Goal: Information Seeking & Learning: Check status

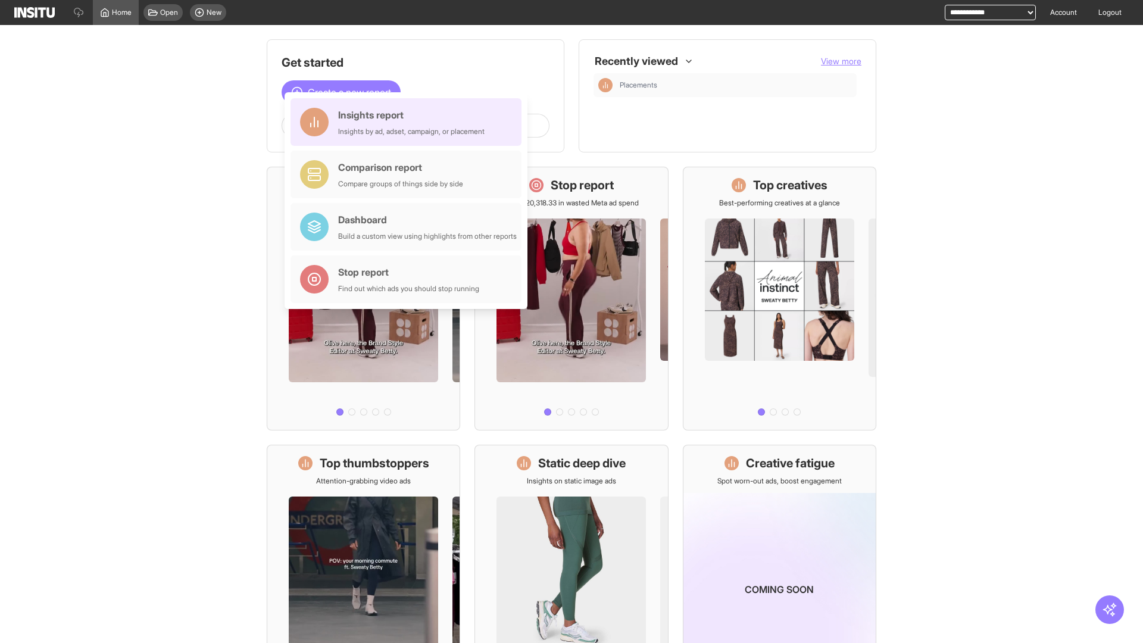
click at [409, 122] on div "Insights report Insights by ad, adset, campaign, or placement" at bounding box center [411, 122] width 146 height 29
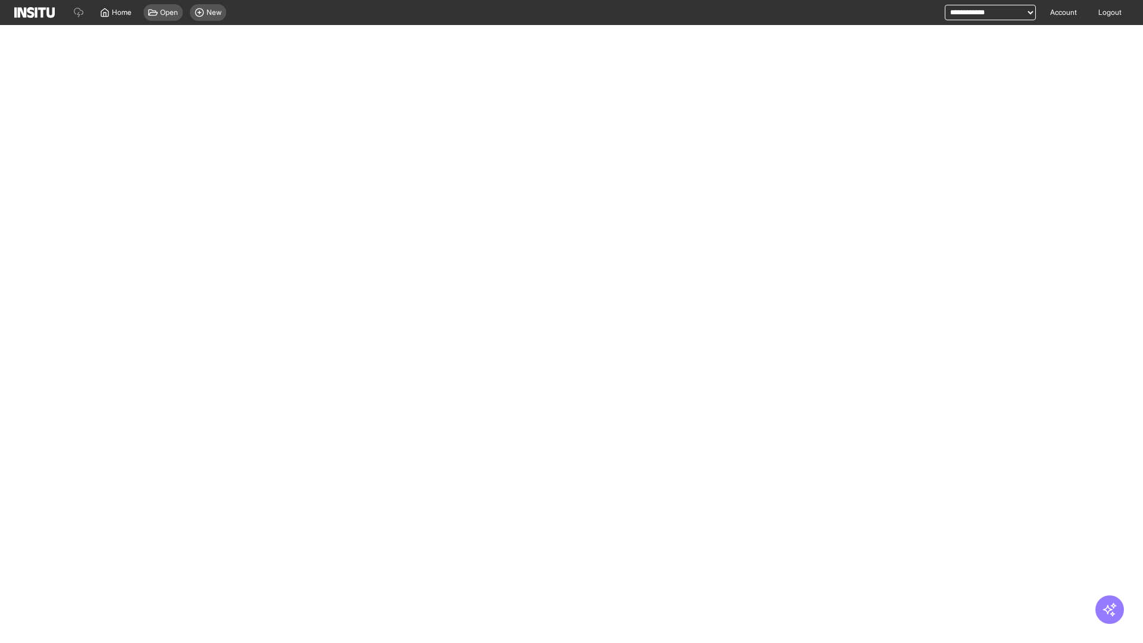
select select "**"
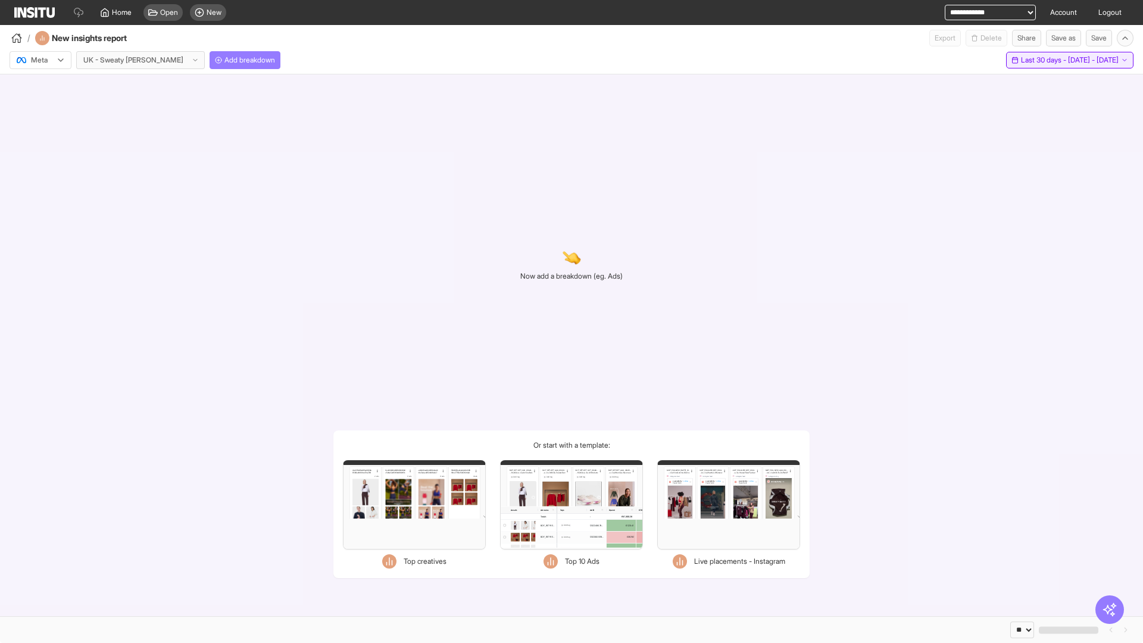
click at [1044, 60] on span "Last 30 days - [DATE] - [DATE]" at bounding box center [1070, 60] width 98 height 10
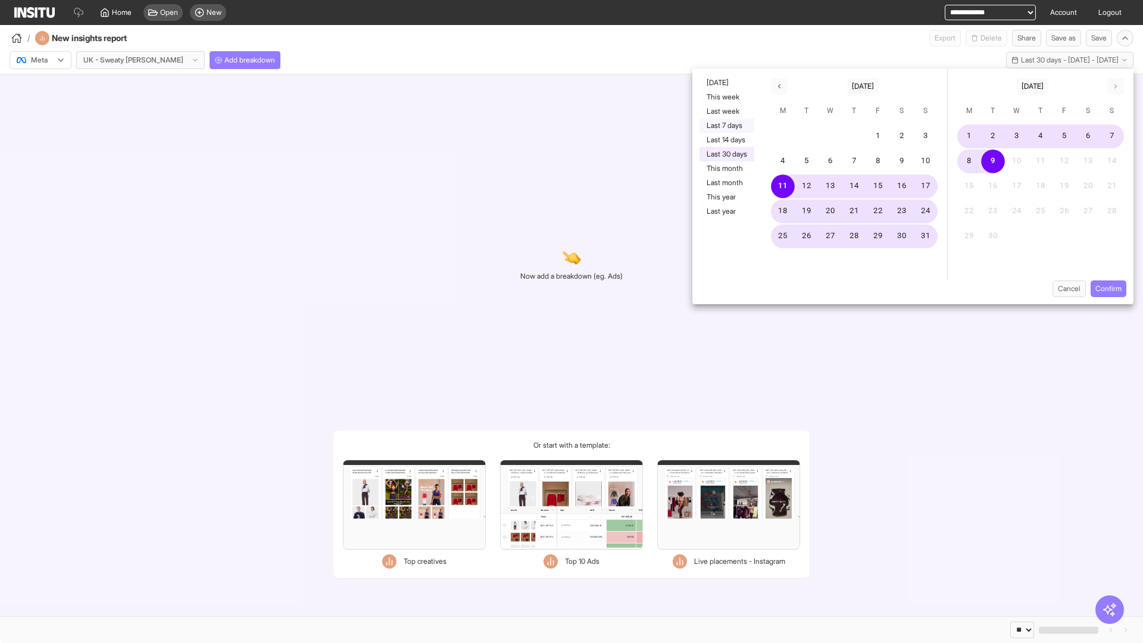
click at [726, 126] on button "Last 7 days" at bounding box center [727, 125] width 55 height 14
